Goal: Information Seeking & Learning: Learn about a topic

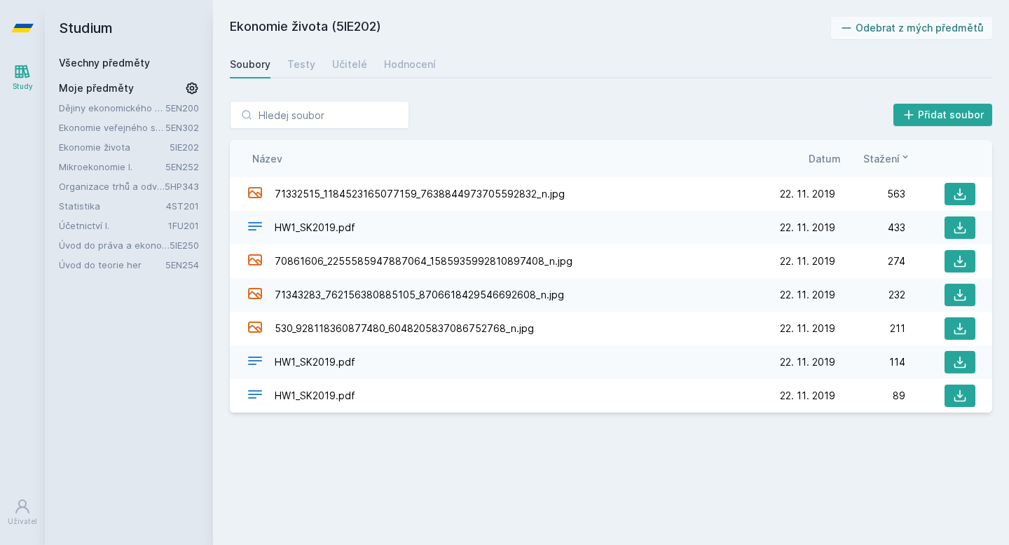
click at [103, 225] on link "Účetnictví I." at bounding box center [113, 226] width 109 height 14
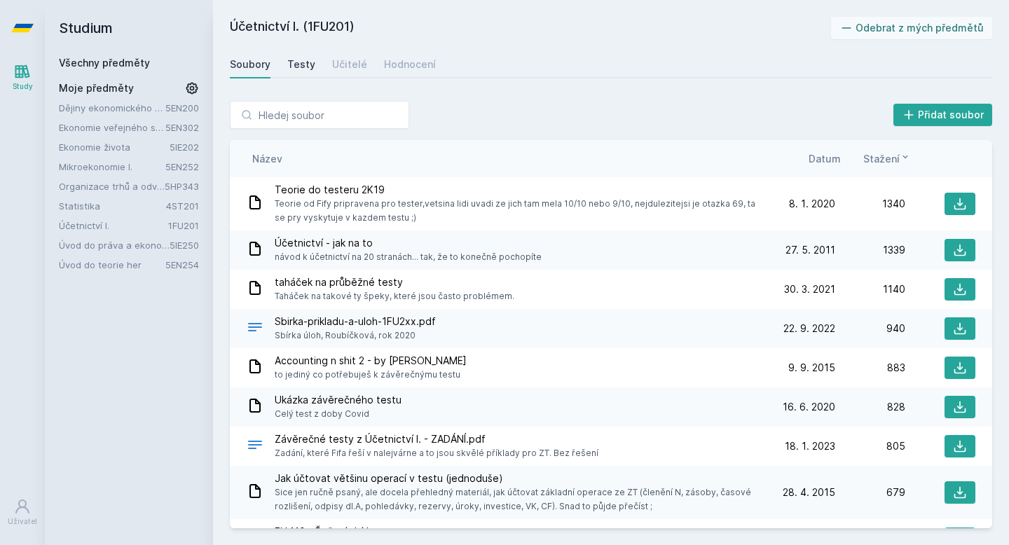
click at [302, 64] on div "Testy" at bounding box center [301, 64] width 28 height 14
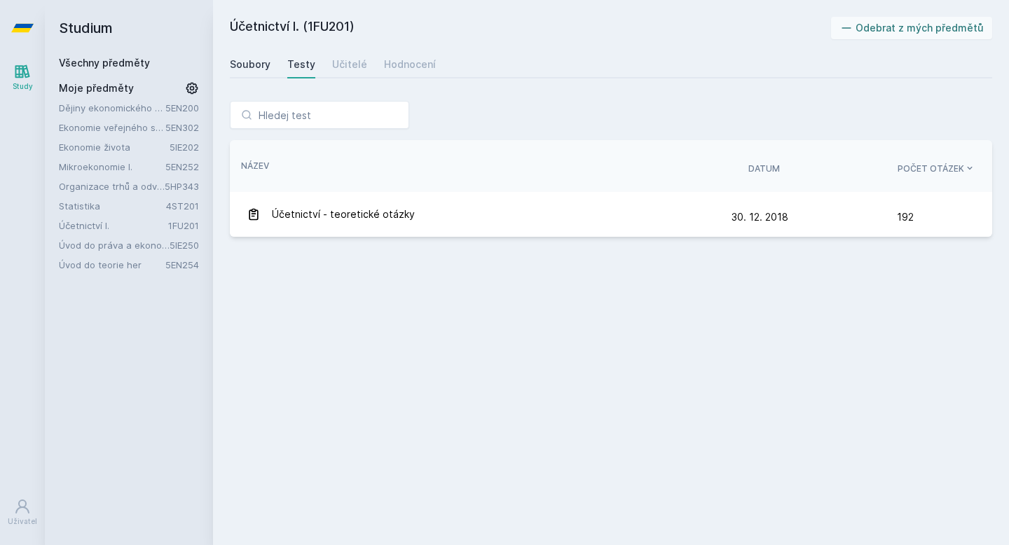
click at [259, 69] on div "Soubory" at bounding box center [250, 64] width 41 height 14
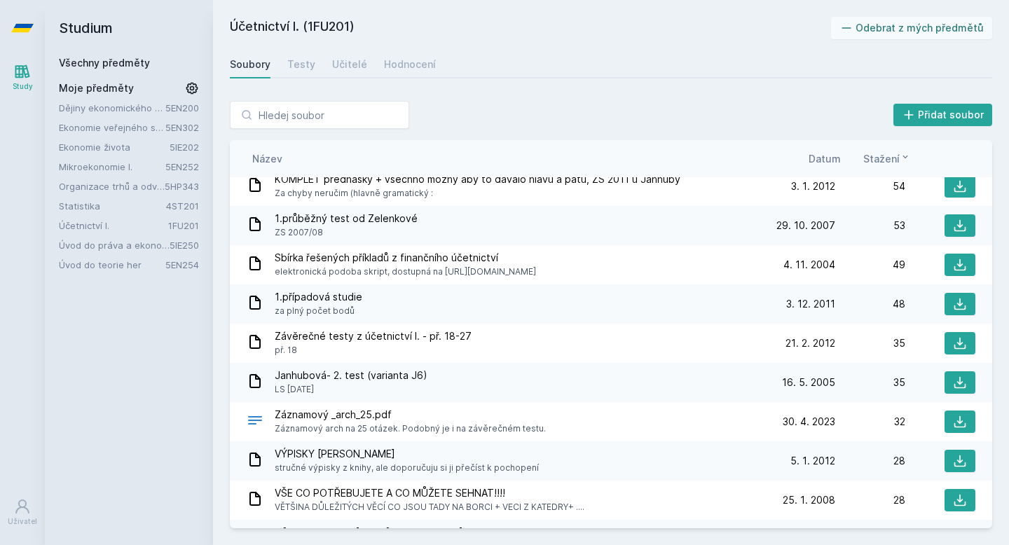
scroll to position [1272, 0]
drag, startPoint x: 324, startPoint y: 389, endPoint x: 303, endPoint y: 390, distance: 21.7
click at [302, 390] on span "LS [DATE]" at bounding box center [351, 389] width 153 height 14
click at [324, 392] on span "LS [DATE]" at bounding box center [351, 389] width 153 height 14
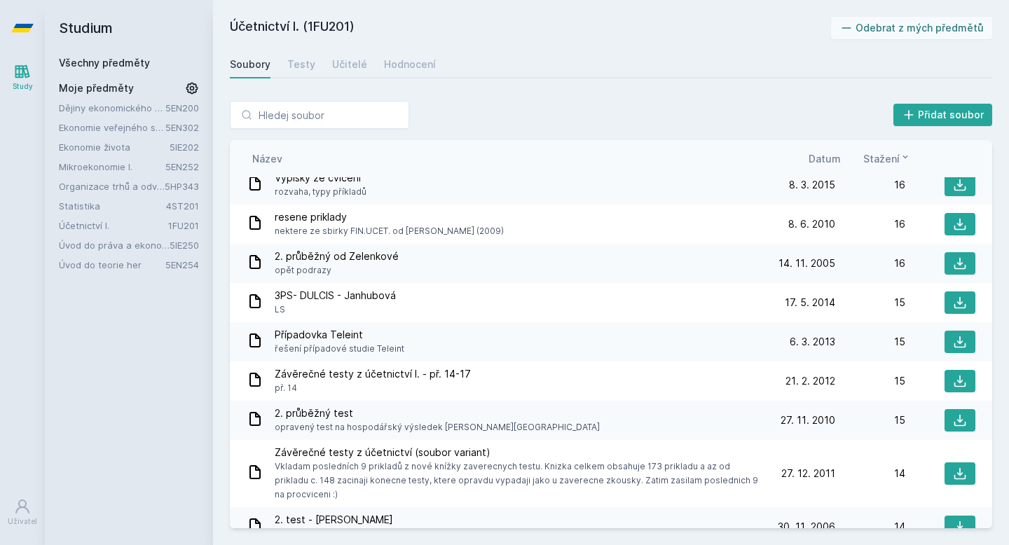
scroll to position [2159, 0]
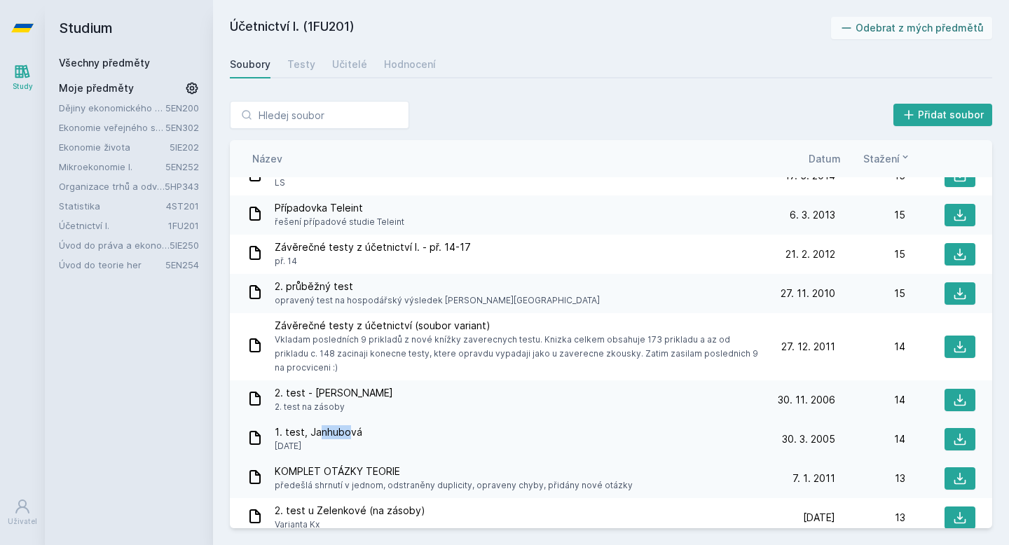
drag, startPoint x: 348, startPoint y: 419, endPoint x: 319, endPoint y: 418, distance: 29.4
click at [319, 425] on span "1. test, Janhubová" at bounding box center [319, 432] width 88 height 14
click at [343, 425] on span "1. test, Janhubová" at bounding box center [319, 432] width 88 height 14
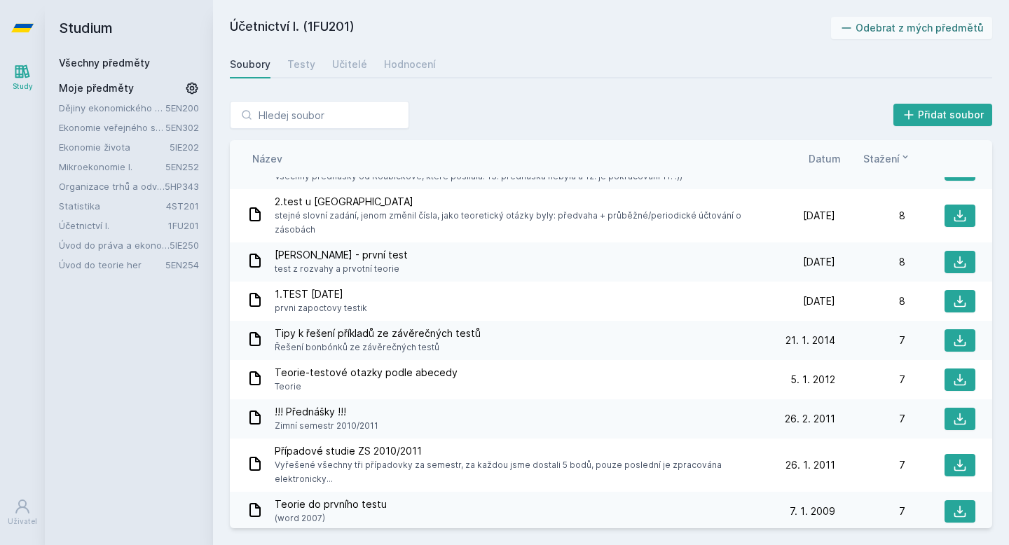
scroll to position [3116, 0]
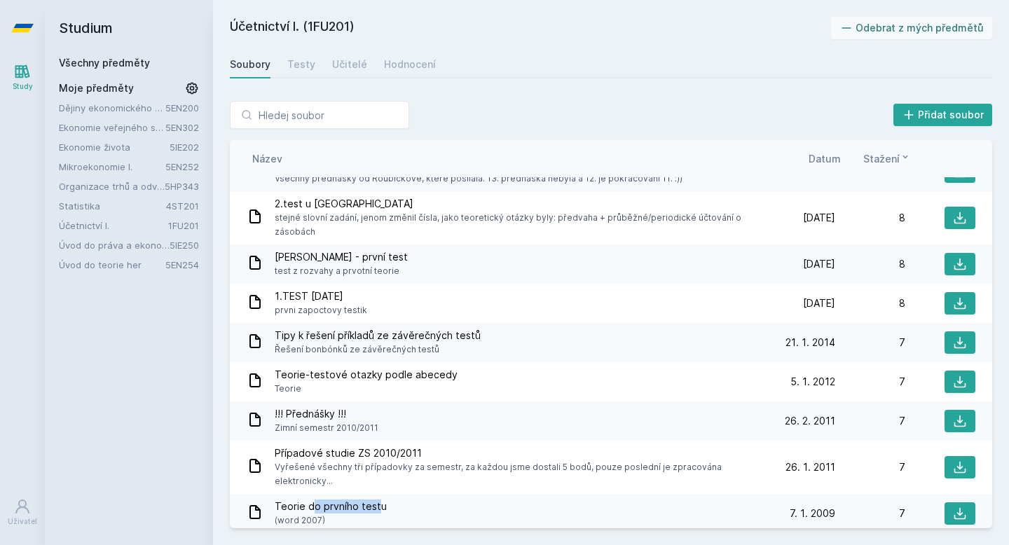
drag, startPoint x: 376, startPoint y: 469, endPoint x: 292, endPoint y: 462, distance: 84.4
click at [293, 500] on span "Teorie do prvního testu" at bounding box center [331, 507] width 112 height 14
drag, startPoint x: 270, startPoint y: 462, endPoint x: 402, endPoint y: 473, distance: 132.9
click at [402, 500] on div "Teorie do prvního testu (word 2007)" at bounding box center [506, 514] width 518 height 28
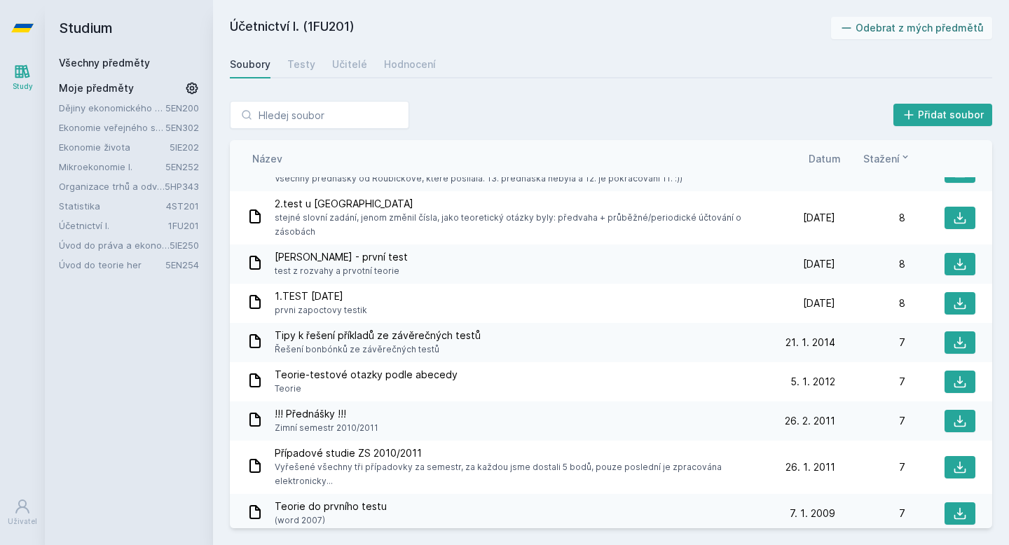
drag, startPoint x: 336, startPoint y: 480, endPoint x: 216, endPoint y: 445, distance: 124.8
click at [216, 445] on div "Přidat soubor Řazení: Název Datum Stažení Název Datum Stažení Teorie do testeru…" at bounding box center [611, 314] width 796 height 461
click at [409, 500] on div "Teorie do prvního testu (word 2007)" at bounding box center [506, 514] width 518 height 28
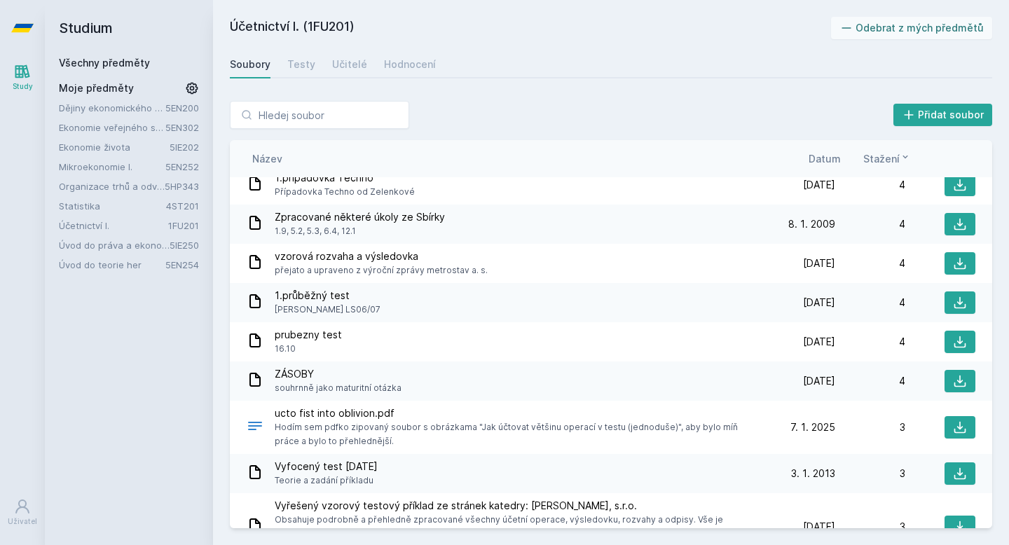
scroll to position [3907, 0]
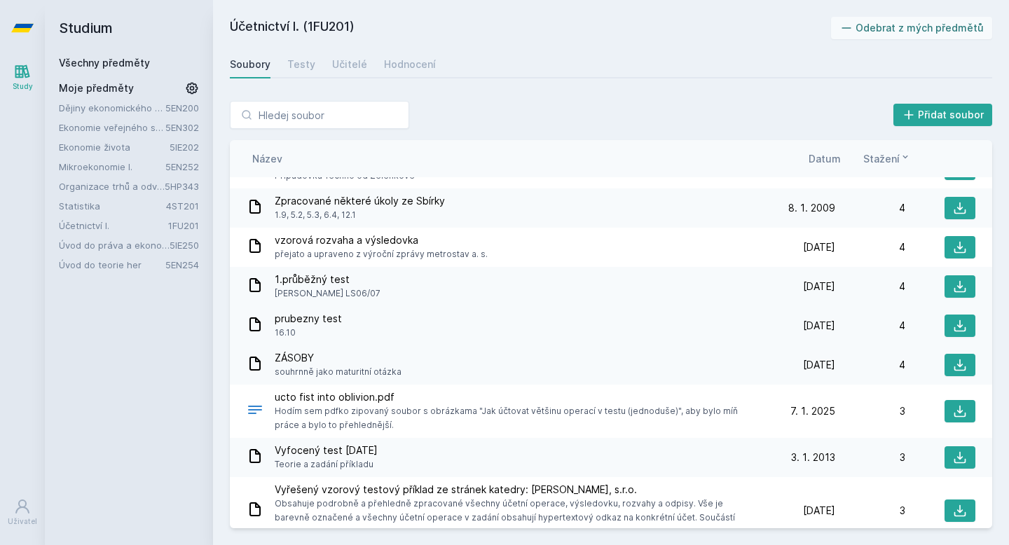
drag, startPoint x: 328, startPoint y: 278, endPoint x: 343, endPoint y: 278, distance: 14.7
click at [327, 312] on span "prubezny test" at bounding box center [308, 319] width 67 height 14
click at [331, 312] on span "prubezny test" at bounding box center [308, 319] width 67 height 14
click at [308, 312] on span "prubezny test" at bounding box center [308, 319] width 67 height 14
drag, startPoint x: 331, startPoint y: 277, endPoint x: 357, endPoint y: 277, distance: 25.2
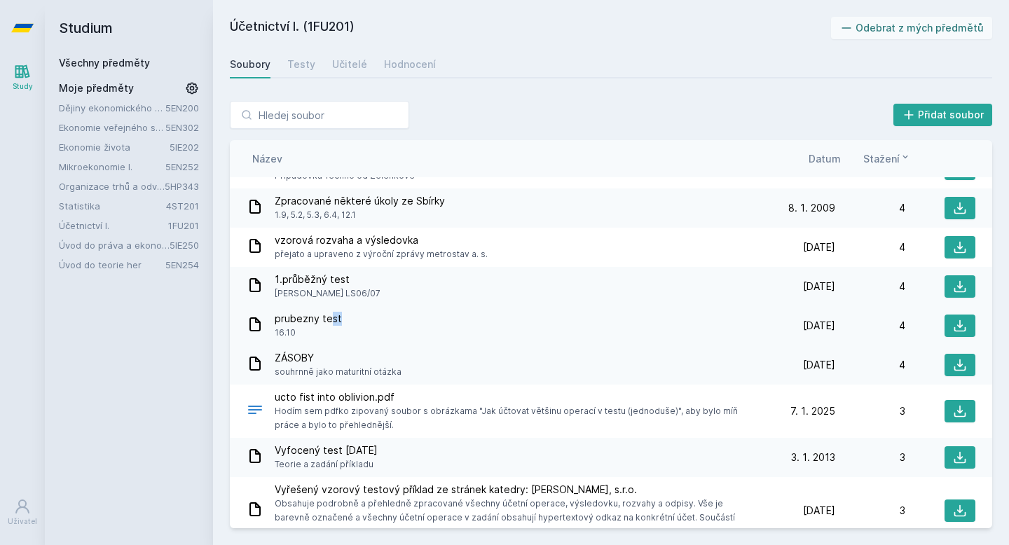
click at [357, 312] on div "prubezny test 16.10" at bounding box center [506, 326] width 518 height 28
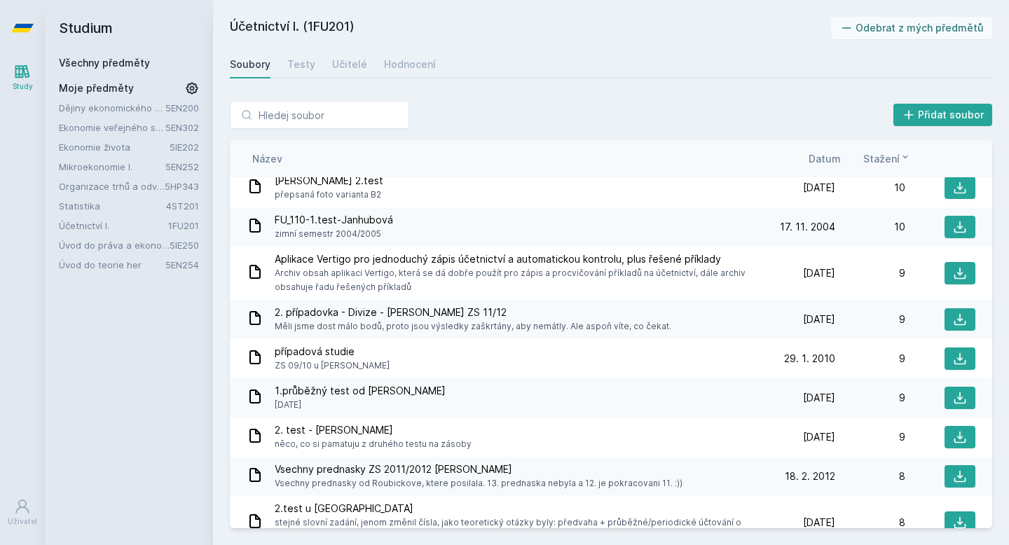
scroll to position [2398, 0]
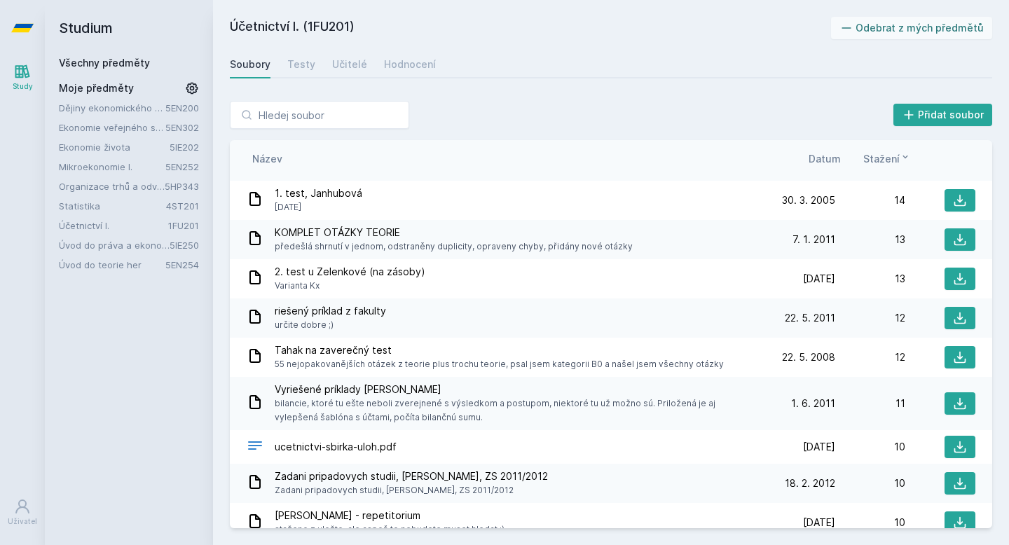
click at [183, 146] on link "5IE202" at bounding box center [184, 147] width 29 height 11
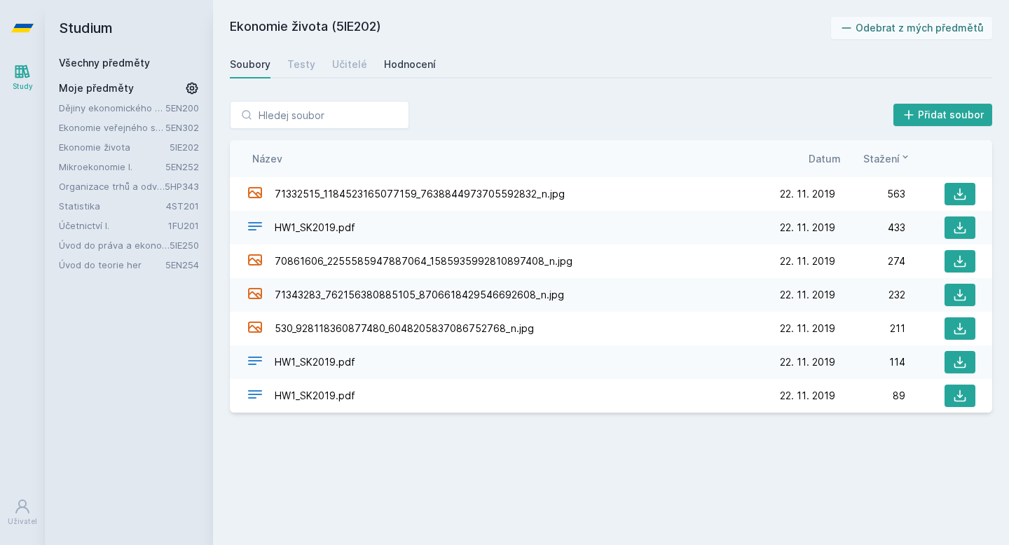
click at [414, 69] on div "Hodnocení" at bounding box center [410, 64] width 52 height 14
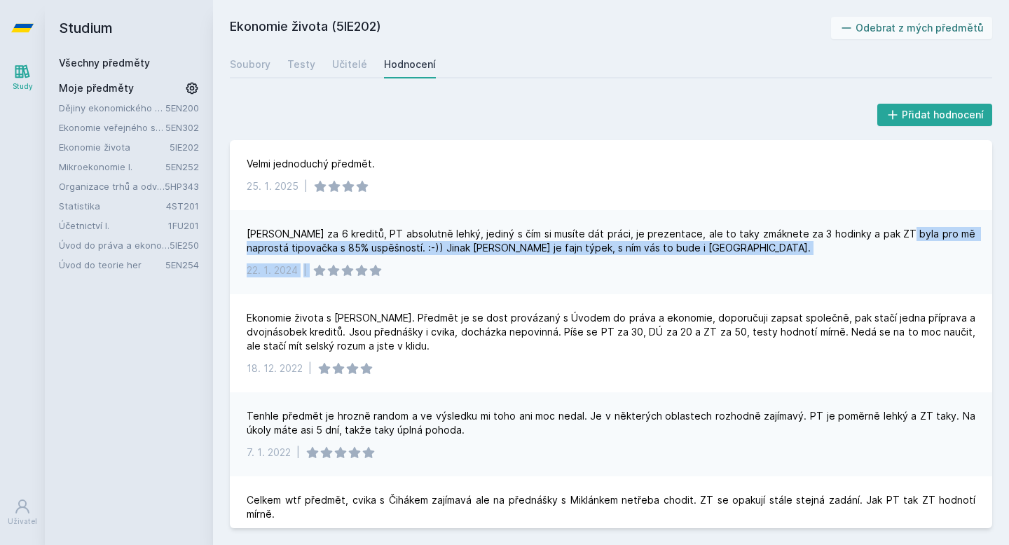
drag, startPoint x: 900, startPoint y: 235, endPoint x: 477, endPoint y: 276, distance: 424.4
click at [477, 276] on div "[PERSON_NAME] za 6 kreditů, PT absolutně lehký, jediný s čím si musíte dát prác…" at bounding box center [611, 252] width 762 height 84
click at [605, 275] on div "[DATE] |" at bounding box center [611, 270] width 729 height 14
